Goal: Task Accomplishment & Management: Use online tool/utility

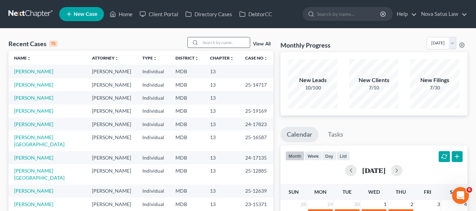
click at [231, 40] on input "search" at bounding box center [224, 42] width 49 height 10
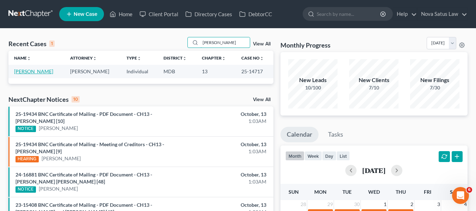
type input "[PERSON_NAME]"
click at [32, 72] on link "[PERSON_NAME]" at bounding box center [33, 71] width 39 height 6
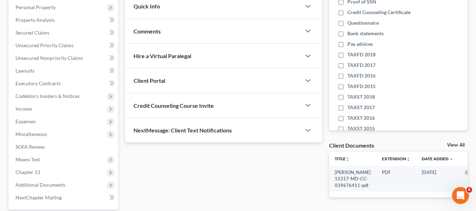
scroll to position [189, 0]
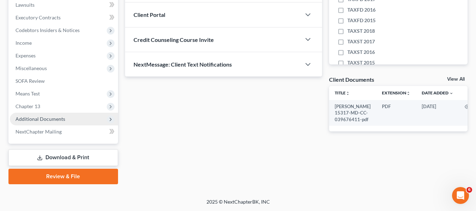
click at [26, 121] on span "Additional Documents" at bounding box center [41, 119] width 50 height 6
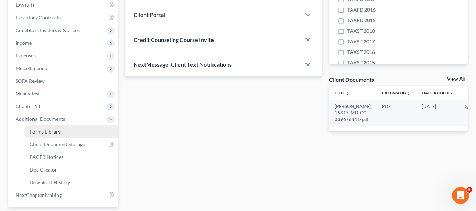
click at [31, 128] on link "Forms Library" at bounding box center [71, 131] width 94 height 13
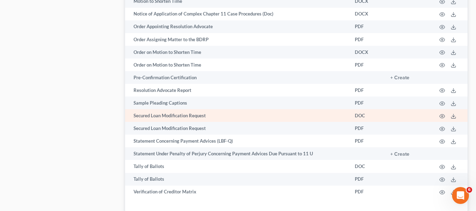
scroll to position [899, 0]
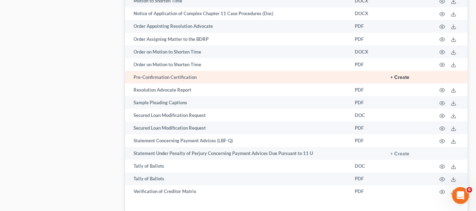
click at [397, 75] on button "+ Create" at bounding box center [399, 77] width 19 height 5
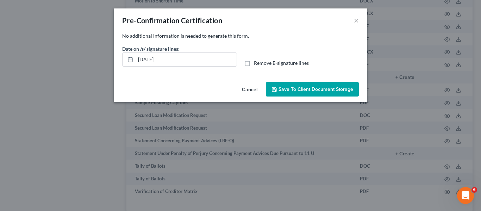
click at [299, 89] on span "Save to Client Document Storage" at bounding box center [316, 89] width 75 height 6
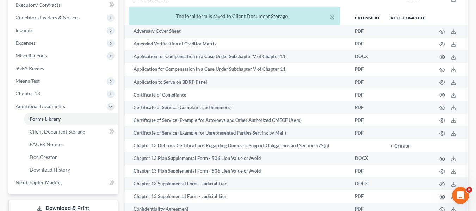
scroll to position [0, 0]
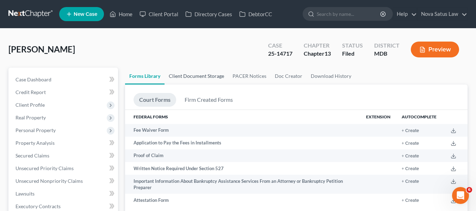
click at [203, 74] on link "Client Document Storage" at bounding box center [197, 76] width 64 height 17
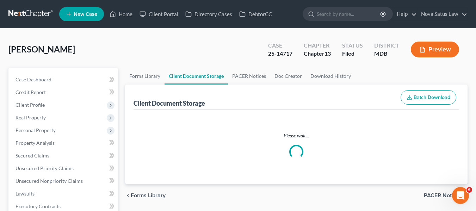
select select "14"
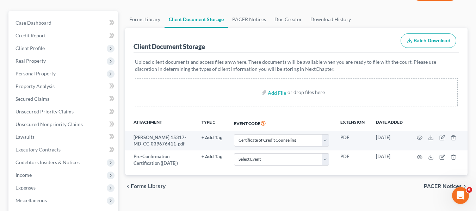
scroll to position [57, 0]
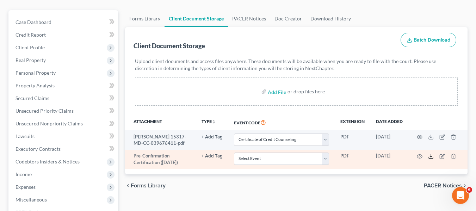
click at [433, 155] on icon at bounding box center [431, 157] width 6 height 6
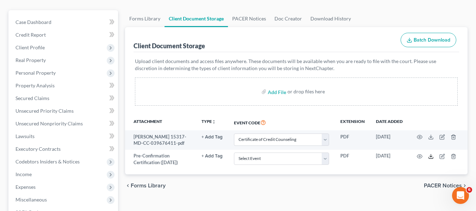
scroll to position [0, 0]
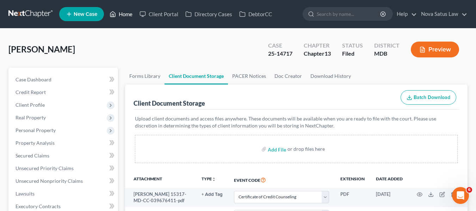
click at [126, 14] on link "Home" at bounding box center [121, 14] width 30 height 13
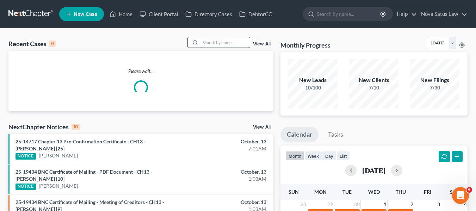
click at [205, 41] on input "search" at bounding box center [224, 42] width 49 height 10
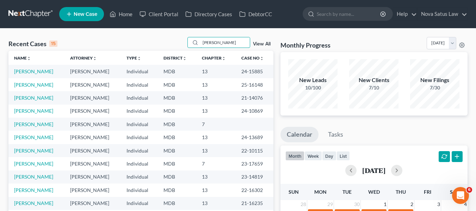
type input "[PERSON_NAME]"
click at [28, 86] on link "[PERSON_NAME]" at bounding box center [33, 85] width 39 height 6
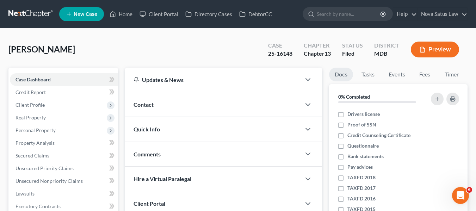
scroll to position [67, 0]
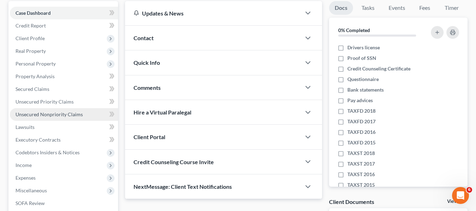
click at [32, 113] on span "Unsecured Nonpriority Claims" at bounding box center [49, 114] width 67 height 6
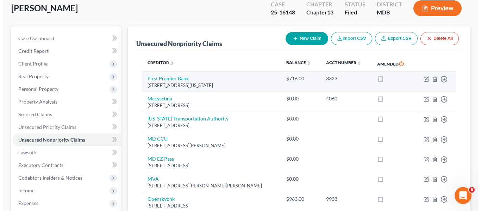
scroll to position [42, 0]
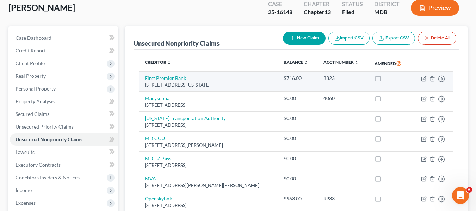
click at [422, 82] on td "Move to D Move to E Move to G Move to Notice Only" at bounding box center [433, 82] width 42 height 20
click at [422, 79] on icon "button" at bounding box center [423, 79] width 4 height 4
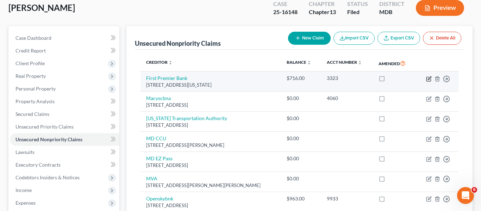
select select "43"
select select "2"
select select "0"
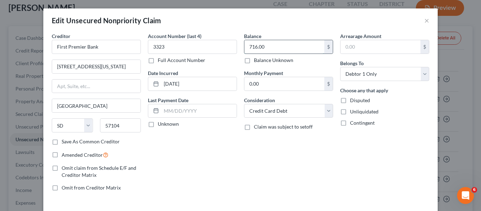
click at [300, 51] on input "716.00" at bounding box center [285, 46] width 80 height 13
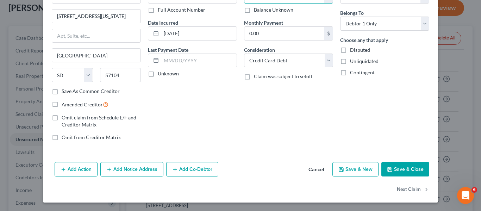
type input "0"
click at [396, 169] on button "Save & Close" at bounding box center [406, 169] width 48 height 15
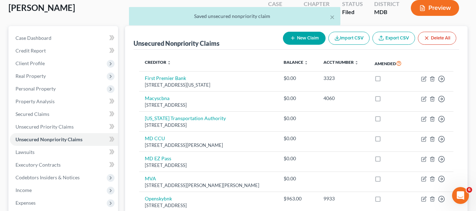
click at [291, 36] on icon "button" at bounding box center [293, 38] width 6 height 6
select select "0"
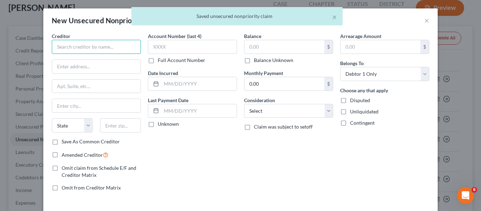
click at [60, 42] on input "text" at bounding box center [96, 47] width 89 height 14
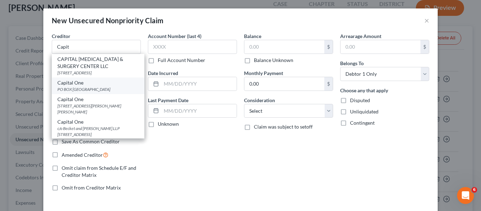
click at [68, 91] on div "PO BOX [GEOGRAPHIC_DATA]" at bounding box center [97, 89] width 81 height 6
type input "Capital One"
type input "PO BOX 71087"
type input "Charlotte"
select select "28"
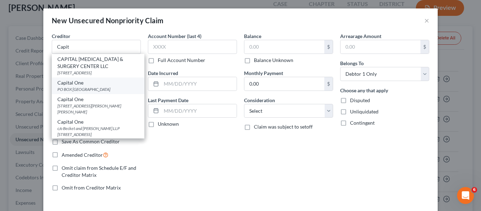
type input "28272"
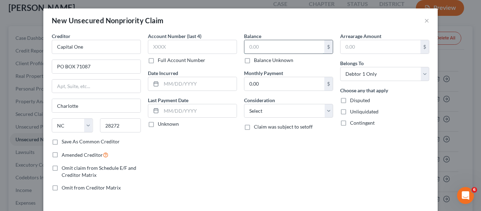
click at [279, 43] on input "text" at bounding box center [285, 46] width 80 height 13
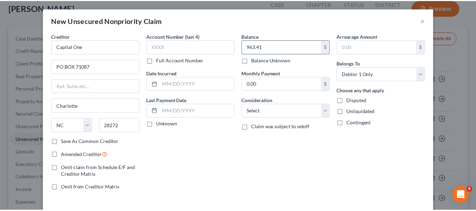
scroll to position [30, 0]
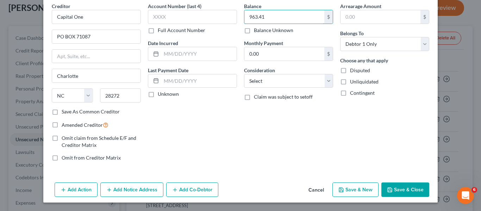
type input "963.41"
click at [400, 190] on button "Save & Close" at bounding box center [406, 190] width 48 height 15
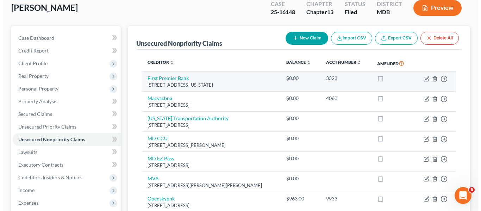
scroll to position [129, 0]
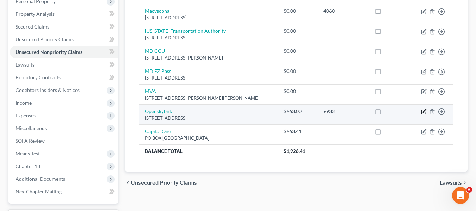
click at [425, 110] on icon "button" at bounding box center [424, 111] width 3 height 3
select select "39"
select select "1"
select select "0"
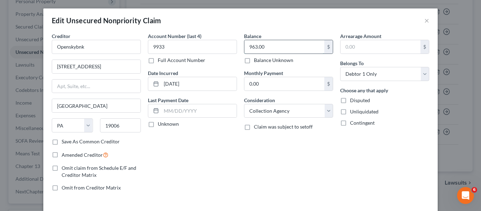
click at [265, 52] on input "963.00" at bounding box center [285, 46] width 80 height 13
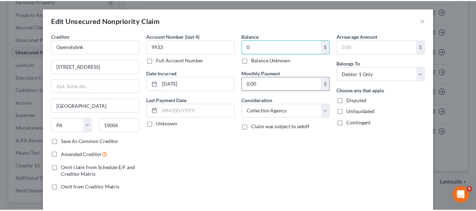
scroll to position [50, 0]
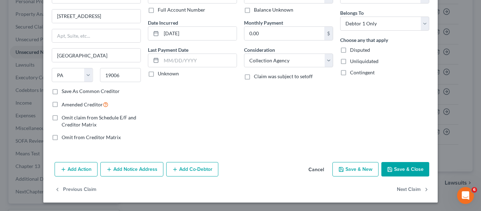
click at [388, 174] on button "Save & Close" at bounding box center [406, 169] width 48 height 15
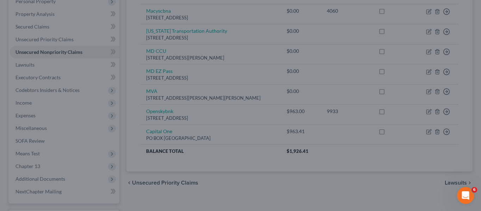
type input "0.00"
type input "0"
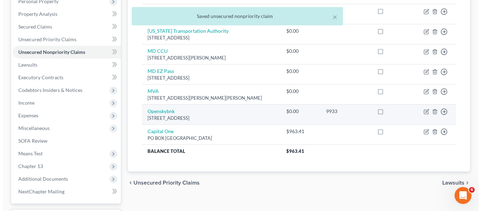
scroll to position [0, 0]
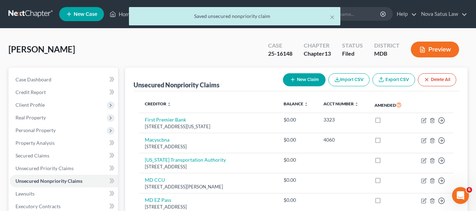
click at [293, 78] on icon "button" at bounding box center [293, 80] width 6 height 6
select select "0"
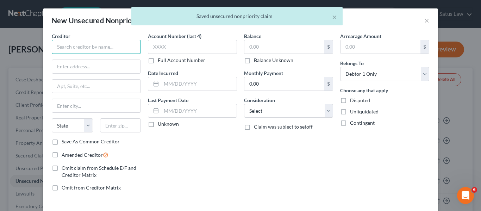
click at [67, 51] on input "text" at bounding box center [96, 47] width 89 height 14
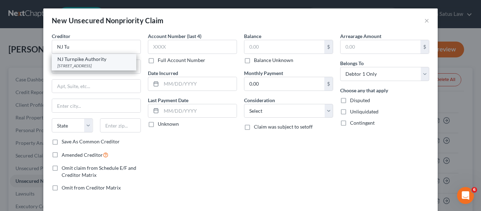
click at [74, 65] on div "[STREET_ADDRESS]" at bounding box center [93, 66] width 73 height 6
type input "NJ Turnpike Authority"
type input "[STREET_ADDRESS]"
type input "Woodbridge"
select select "33"
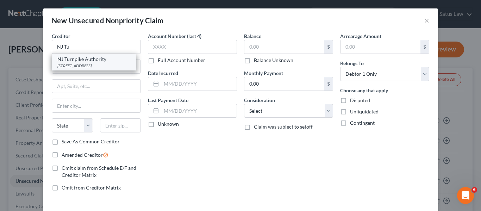
type input "07095"
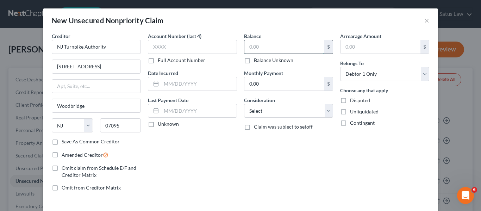
click at [276, 43] on input "text" at bounding box center [285, 46] width 80 height 13
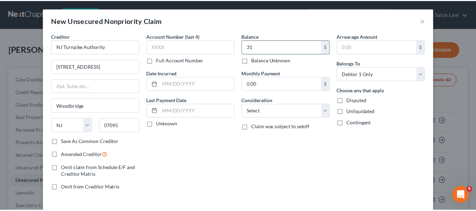
scroll to position [30, 0]
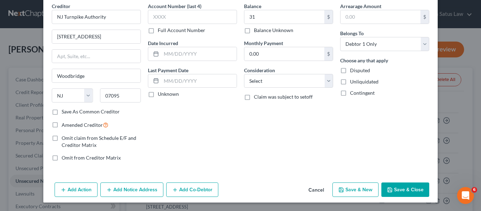
click at [393, 187] on button "Save & Close" at bounding box center [406, 190] width 48 height 15
type input "31.00"
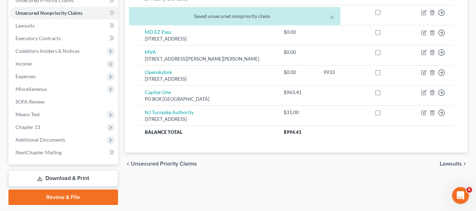
scroll to position [189, 0]
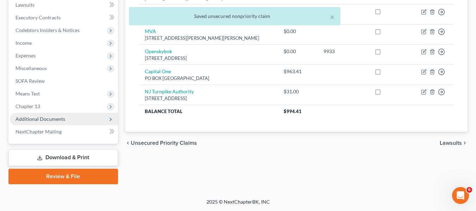
click at [24, 116] on span "Additional Documents" at bounding box center [41, 119] width 50 height 6
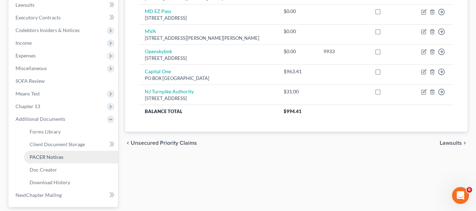
click at [44, 157] on span "PACER Notices" at bounding box center [47, 157] width 34 height 6
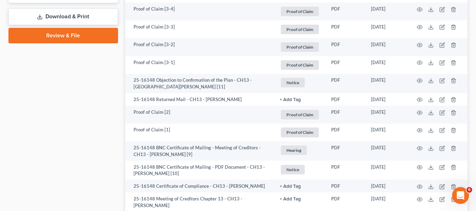
scroll to position [394, 0]
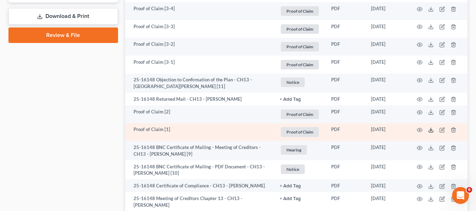
click at [431, 127] on icon at bounding box center [431, 130] width 6 height 6
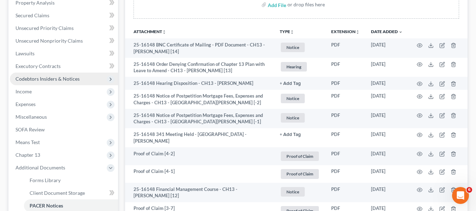
scroll to position [128, 0]
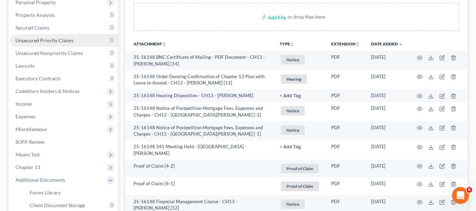
click at [31, 41] on span "Unsecured Priority Claims" at bounding box center [45, 40] width 58 height 6
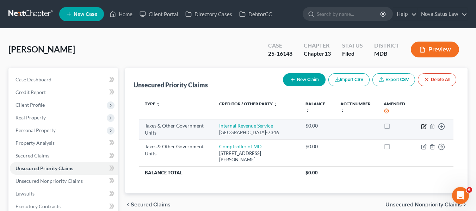
click at [423, 124] on icon "button" at bounding box center [423, 126] width 4 height 4
select select "0"
select select "39"
select select "0"
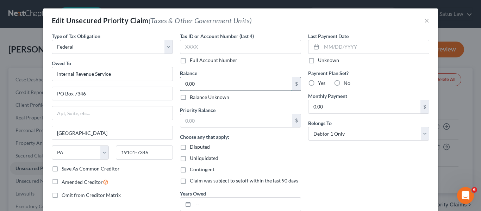
click at [215, 87] on input "0.00" at bounding box center [236, 83] width 112 height 13
type input "8,686.86"
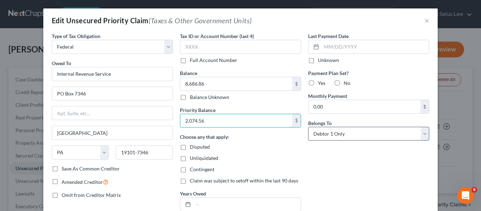
scroll to position [70, 0]
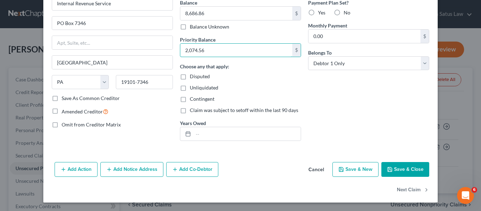
type input "2,074.56"
click at [385, 165] on button "Save & Close" at bounding box center [406, 169] width 48 height 15
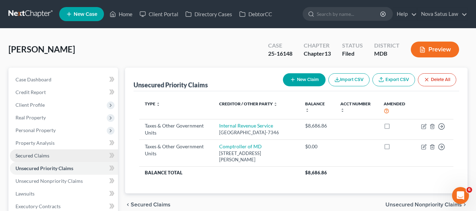
click at [46, 154] on span "Secured Claims" at bounding box center [33, 156] width 34 height 6
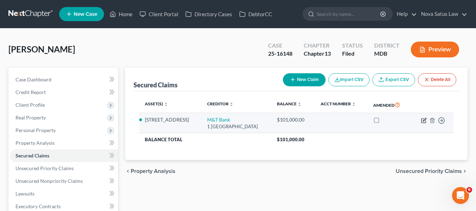
click at [426, 119] on icon "button" at bounding box center [424, 119] width 3 height 3
select select "35"
select select "0"
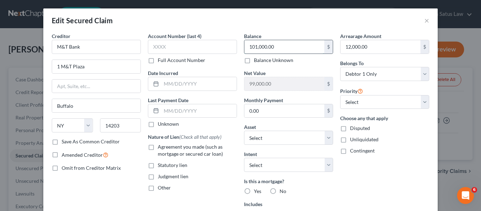
click at [276, 51] on input "101,000.00" at bounding box center [285, 46] width 80 height 13
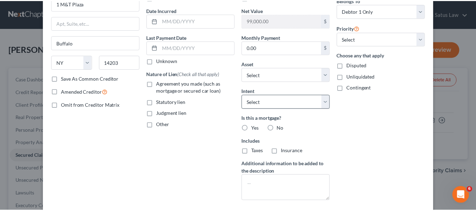
scroll to position [109, 0]
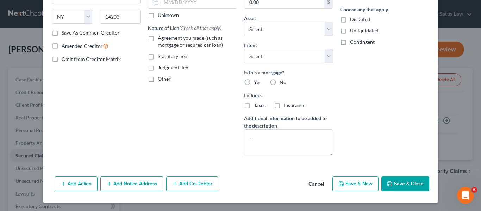
type input "113,646"
click at [384, 179] on button "Save & Close" at bounding box center [406, 184] width 48 height 15
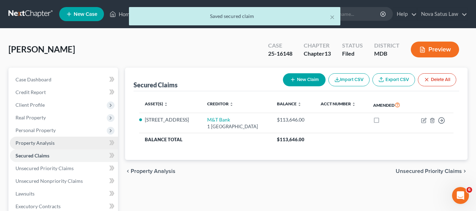
click at [32, 144] on span "Property Analysis" at bounding box center [35, 143] width 39 height 6
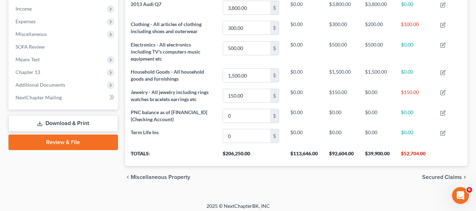
scroll to position [223, 0]
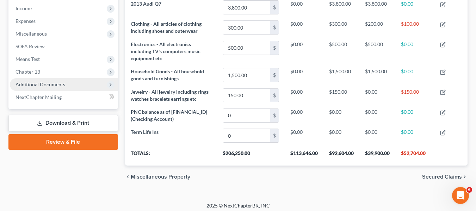
click at [27, 85] on span "Additional Documents" at bounding box center [41, 84] width 50 height 6
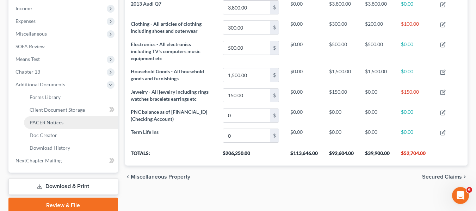
click at [35, 124] on span "PACER Notices" at bounding box center [47, 122] width 34 height 6
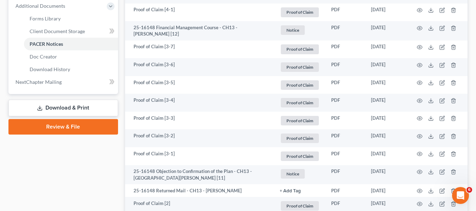
scroll to position [302, 0]
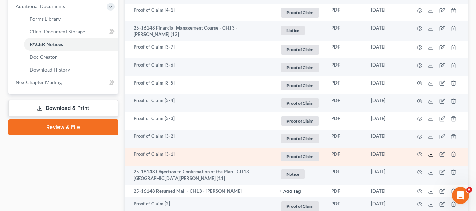
click at [431, 152] on line at bounding box center [431, 153] width 0 height 3
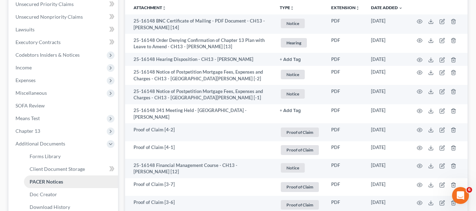
scroll to position [114, 0]
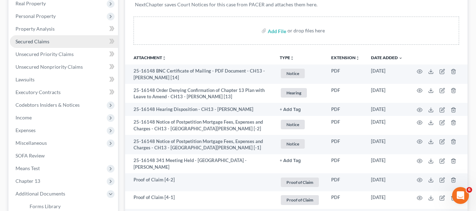
click at [49, 43] on span "Secured Claims" at bounding box center [33, 41] width 34 height 6
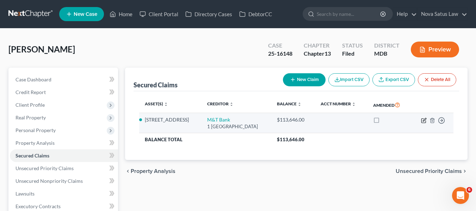
click at [422, 121] on icon "button" at bounding box center [423, 120] width 4 height 4
select select "35"
select select "0"
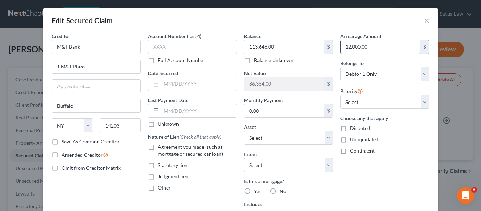
click at [367, 43] on input "12,000.00" at bounding box center [381, 46] width 80 height 13
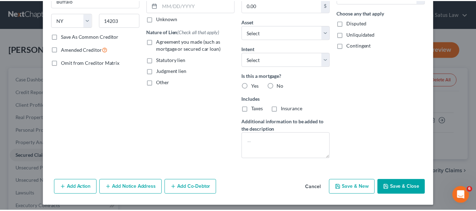
scroll to position [106, 0]
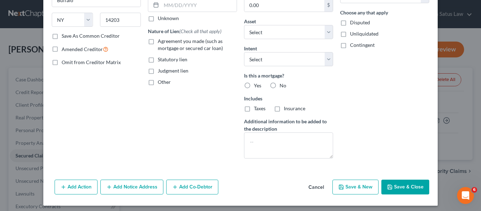
type input "18,138.79"
click at [396, 192] on button "Save & Close" at bounding box center [406, 187] width 48 height 15
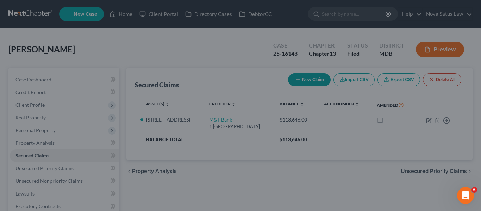
select select "2"
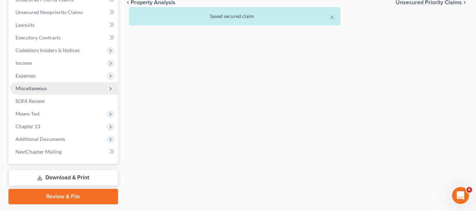
scroll to position [169, 0]
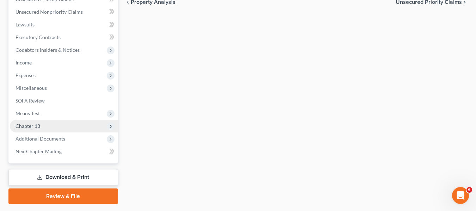
click at [36, 124] on span "Chapter 13" at bounding box center [28, 126] width 25 height 6
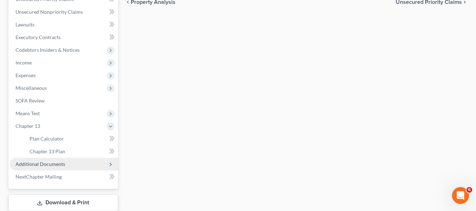
click at [39, 163] on span "Additional Documents" at bounding box center [41, 164] width 50 height 6
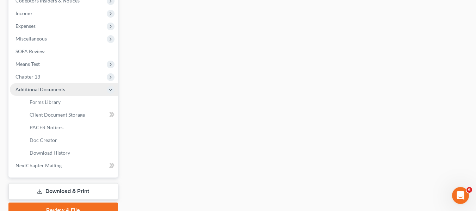
scroll to position [218, 0]
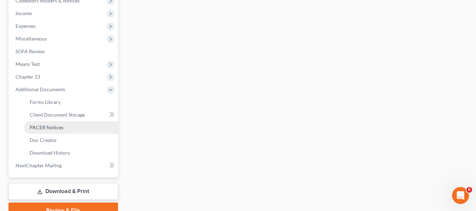
click at [39, 130] on span "PACER Notices" at bounding box center [47, 127] width 34 height 6
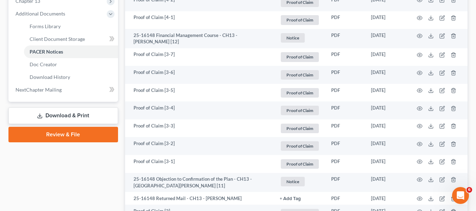
scroll to position [295, 0]
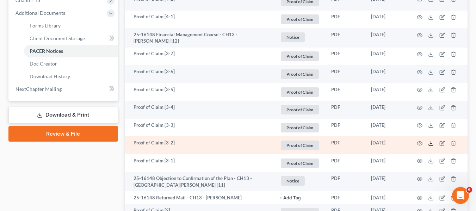
click at [433, 141] on icon at bounding box center [431, 144] width 6 height 6
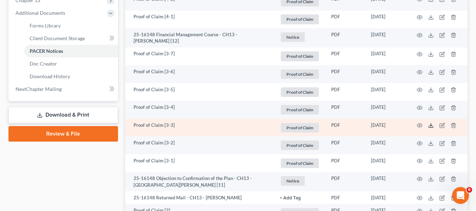
click at [431, 125] on polyline at bounding box center [431, 125] width 2 height 1
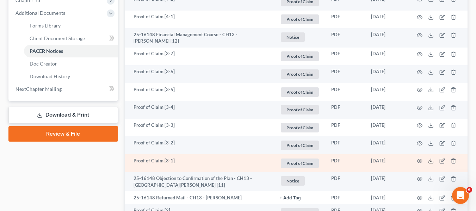
click at [430, 158] on icon at bounding box center [431, 161] width 6 height 6
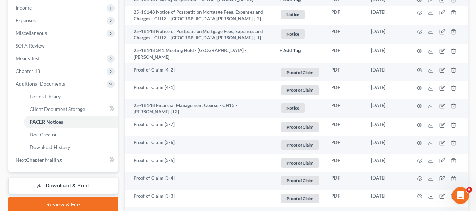
scroll to position [224, 0]
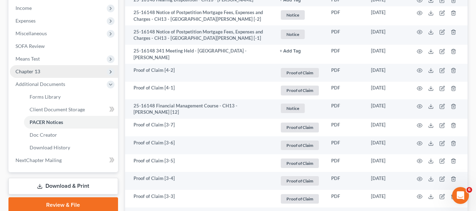
click at [31, 68] on span "Chapter 13" at bounding box center [28, 71] width 25 height 6
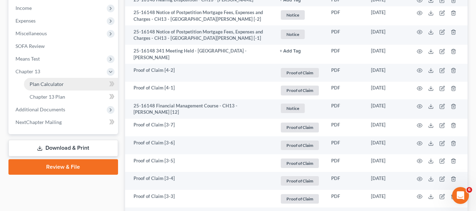
click at [44, 83] on span "Plan Calculator" at bounding box center [47, 84] width 34 height 6
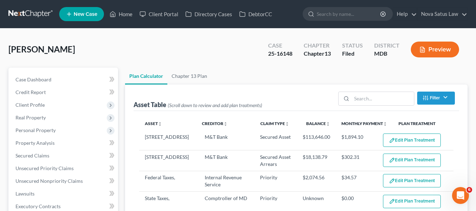
select select "59"
click at [194, 78] on link "Chapter 13 Plan" at bounding box center [189, 76] width 44 height 17
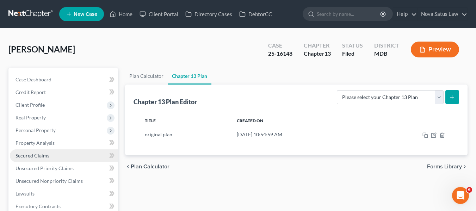
click at [37, 153] on span "Secured Claims" at bounding box center [33, 156] width 34 height 6
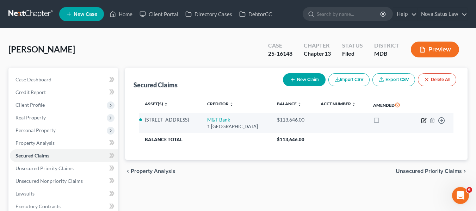
click at [423, 120] on icon "button" at bounding box center [424, 121] width 6 height 6
select select "35"
select select "0"
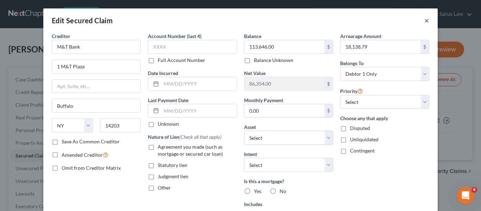
click at [425, 19] on button "×" at bounding box center [427, 20] width 5 height 8
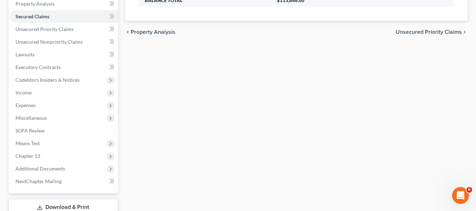
scroll to position [189, 0]
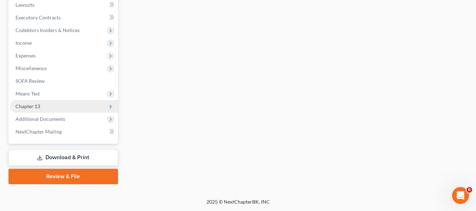
click at [24, 109] on span "Chapter 13" at bounding box center [28, 106] width 25 height 6
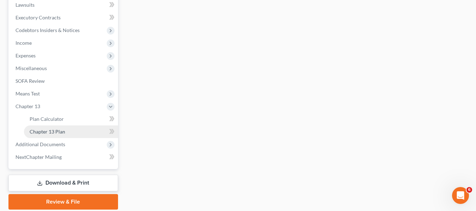
click at [45, 131] on span "Chapter 13 Plan" at bounding box center [48, 132] width 36 height 6
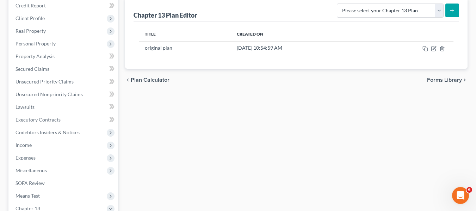
scroll to position [87, 0]
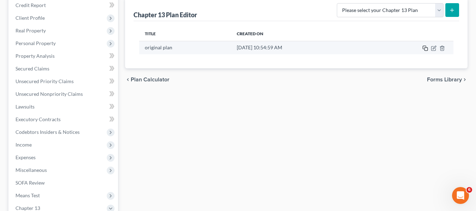
click at [426, 50] on icon "button" at bounding box center [425, 48] width 6 height 6
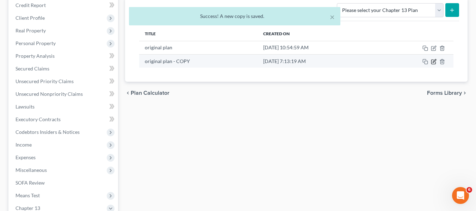
click at [434, 62] on icon "button" at bounding box center [434, 62] width 6 height 6
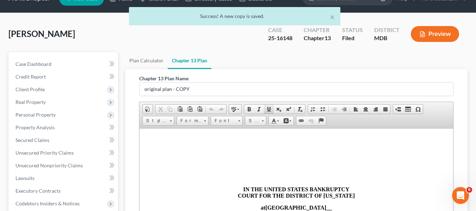
scroll to position [0, 0]
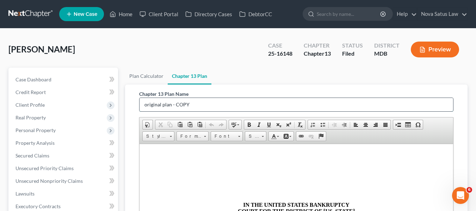
click at [194, 105] on input "original plan - COPY" at bounding box center [297, 104] width 314 height 13
type input "o"
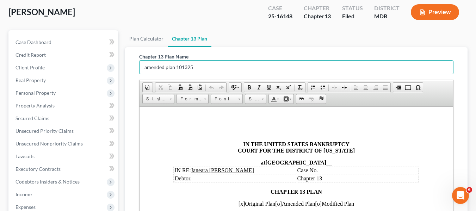
scroll to position [26, 0]
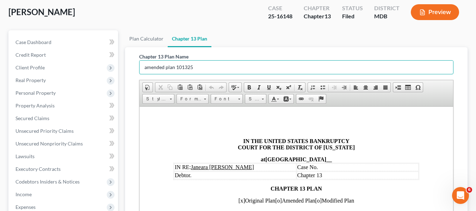
type input "amended plan 101325"
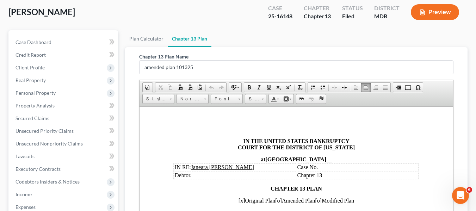
click at [321, 169] on td "Case No." at bounding box center [357, 167] width 122 height 8
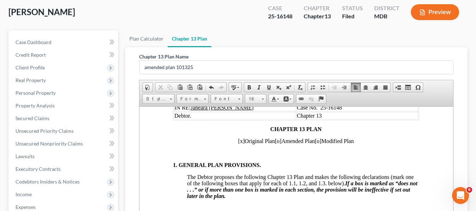
scroll to position [86, 0]
click at [238, 139] on span "[x]" at bounding box center [241, 140] width 7 height 6
click at [275, 141] on span "[o]" at bounding box center [278, 140] width 7 height 6
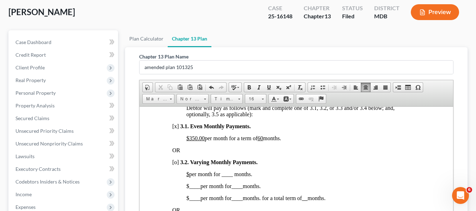
scroll to position [520, 1]
click at [187, 141] on u "$350.00" at bounding box center [195, 138] width 18 height 6
click at [247, 141] on u "60" at bounding box center [244, 138] width 6 height 6
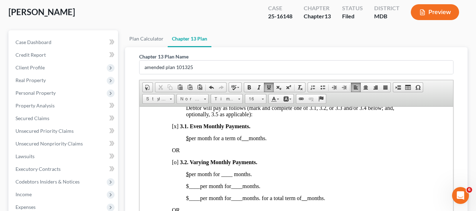
click at [173, 129] on span "[x]" at bounding box center [175, 126] width 7 height 6
click at [174, 165] on span "[o]" at bounding box center [175, 162] width 7 height 6
click at [188, 177] on u "$" at bounding box center [187, 174] width 3 height 6
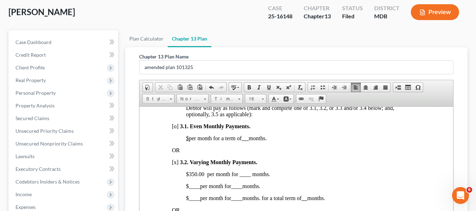
click at [240, 177] on span "$350.00 per month for ____ months." at bounding box center [228, 174] width 84 height 6
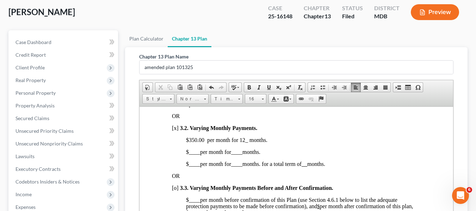
scroll to position [556, 1]
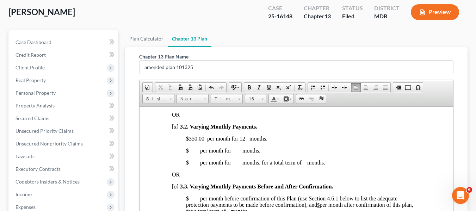
click at [188, 153] on span "____" at bounding box center [193, 150] width 11 height 6
click at [239, 153] on span "____" at bounding box center [240, 150] width 11 height 6
click at [186, 165] on span "$ ____ per month for ____ months. for a total term of months." at bounding box center [255, 162] width 139 height 6
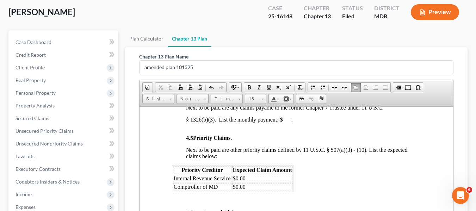
scroll to position [1053, 1]
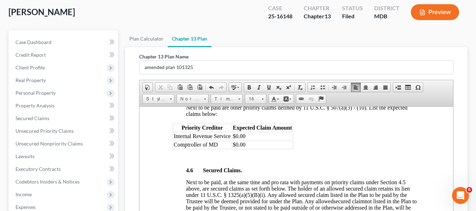
click at [235, 139] on span "$0.00" at bounding box center [239, 136] width 13 height 6
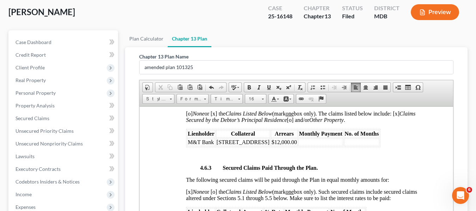
scroll to position [1314, 1]
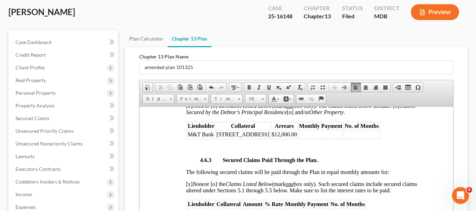
click at [297, 137] on span "$12,000.00" at bounding box center [283, 134] width 25 height 6
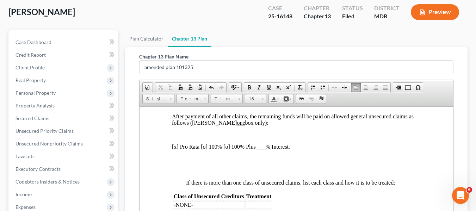
scroll to position [1751, 1]
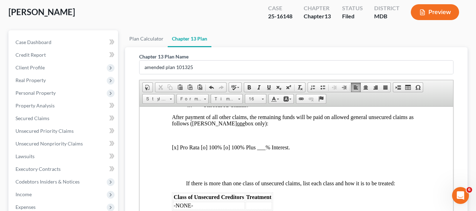
click at [203, 150] on p "[x] Pro Rata [o] 100% [o] 100% Plus ___% Interest." at bounding box center [295, 147] width 246 height 6
click at [174, 150] on p "[x] Pro Rata [x] 100% [o] 100% Plus ___% Interest." at bounding box center [295, 147] width 246 height 6
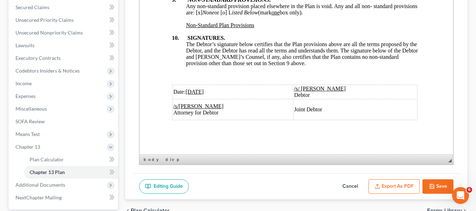
scroll to position [160, 0]
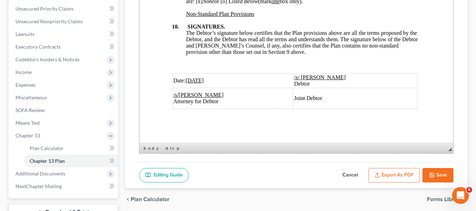
click at [187, 78] on u "[DATE]" at bounding box center [194, 81] width 18 height 6
click at [392, 174] on button "Export as PDF" at bounding box center [394, 175] width 51 height 15
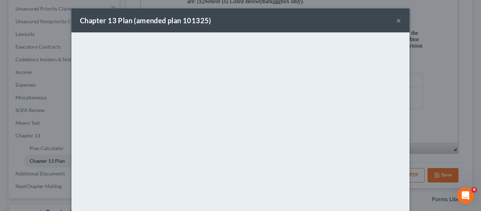
click at [234, 24] on div "Chapter 13 Plan (amended plan 101325) ×" at bounding box center [241, 20] width 338 height 24
click at [396, 20] on button "×" at bounding box center [398, 20] width 5 height 8
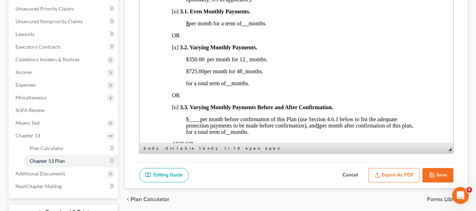
scroll to position [513, 1]
